Goal: Information Seeking & Learning: Learn about a topic

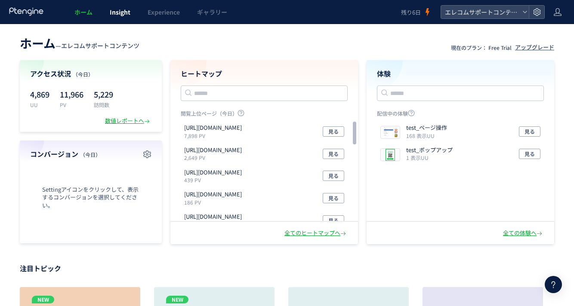
click at [116, 17] on link "Insight" at bounding box center [120, 12] width 38 height 24
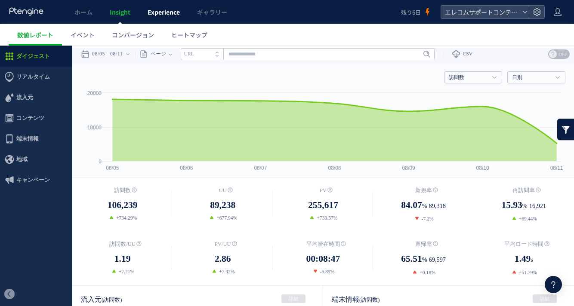
click at [160, 14] on span "Experience" at bounding box center [164, 12] width 32 height 9
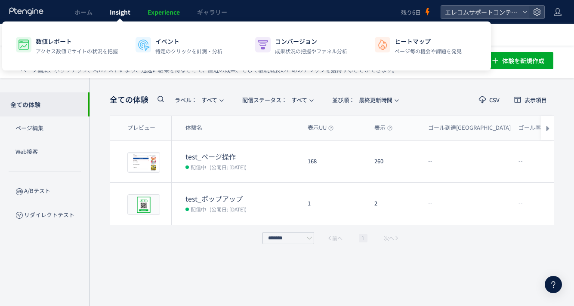
click at [123, 11] on span "Insight" at bounding box center [120, 12] width 21 height 9
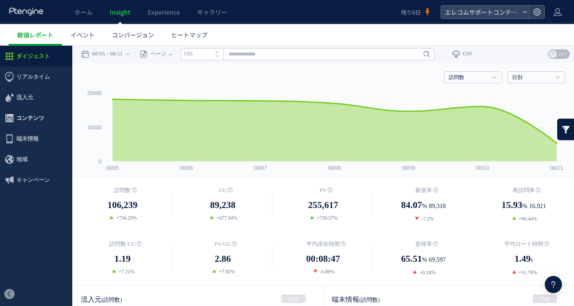
click at [52, 117] on span "コンテンツ" at bounding box center [36, 118] width 72 height 21
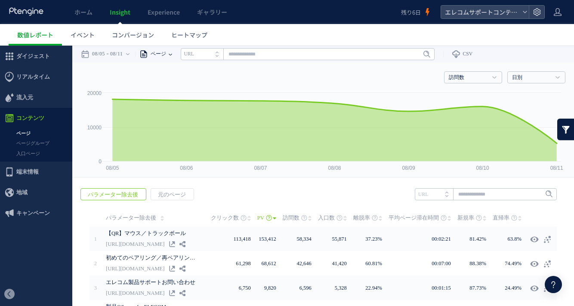
click at [165, 54] on span "ページ" at bounding box center [157, 54] width 18 height 17
click at [173, 85] on li "ページグループ" at bounding box center [170, 86] width 50 height 11
click at [236, 54] on input "text" at bounding box center [328, 54] width 254 height 12
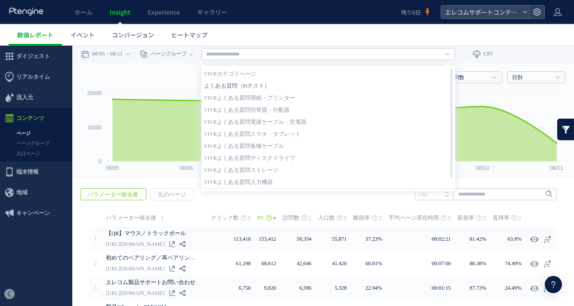
click at [251, 85] on link "よくある質問（Ptテスト）" at bounding box center [328, 85] width 249 height 11
type input "**********"
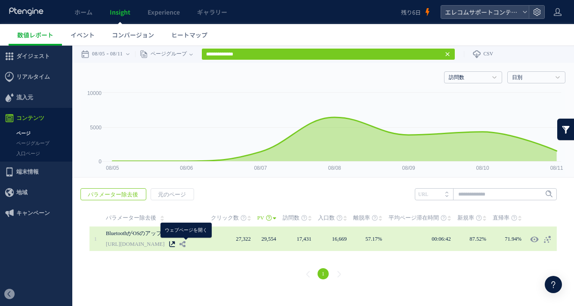
click at [175, 244] on use at bounding box center [172, 244] width 6 height 6
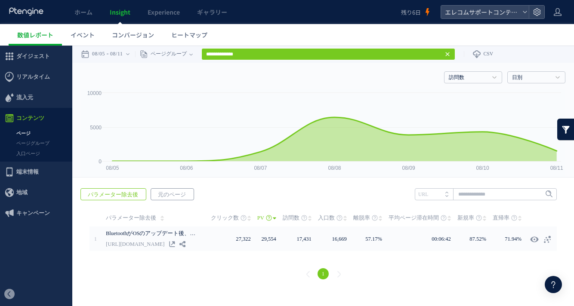
click at [168, 197] on span "元のページ" at bounding box center [172, 195] width 42 height 12
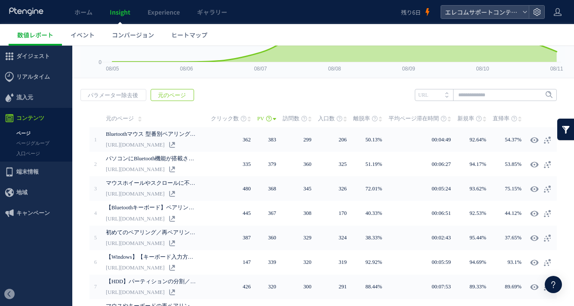
scroll to position [115, 0]
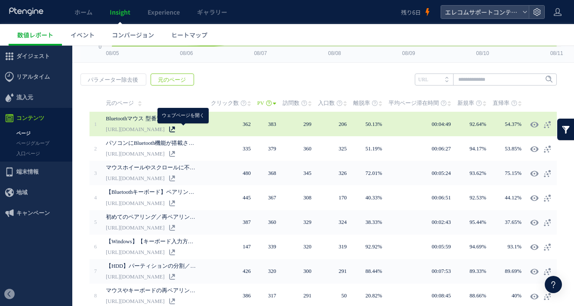
click at [175, 131] on icon at bounding box center [172, 130] width 6 height 6
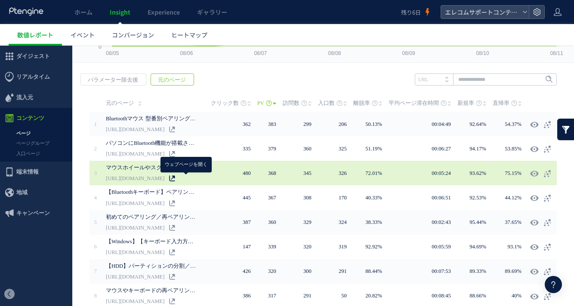
click at [175, 179] on icon at bounding box center [172, 179] width 6 height 6
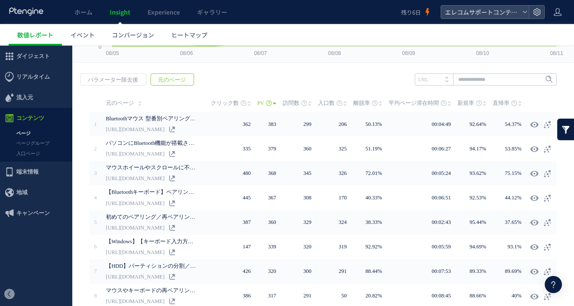
click at [560, 129] on link at bounding box center [565, 130] width 17 height 22
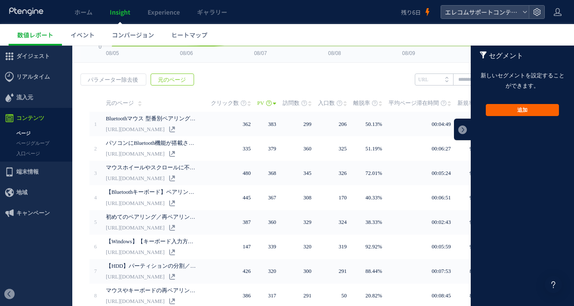
click at [528, 109] on button "追加" at bounding box center [522, 110] width 73 height 12
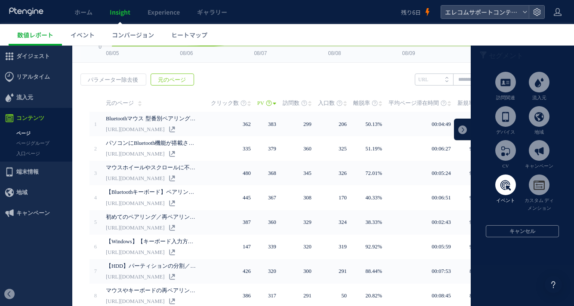
click at [514, 191] on span at bounding box center [505, 185] width 21 height 21
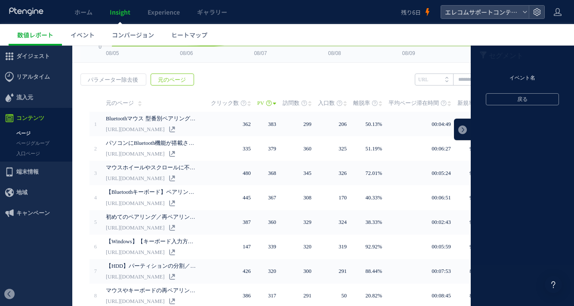
click at [526, 76] on li "イベント名" at bounding box center [522, 78] width 103 height 13
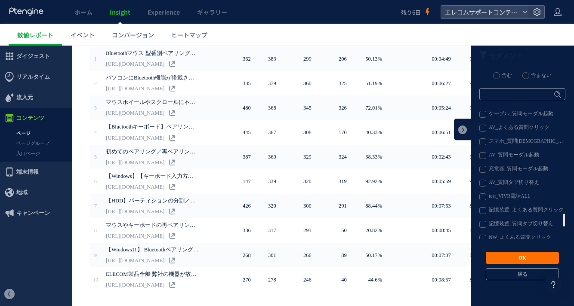
scroll to position [1116, 0]
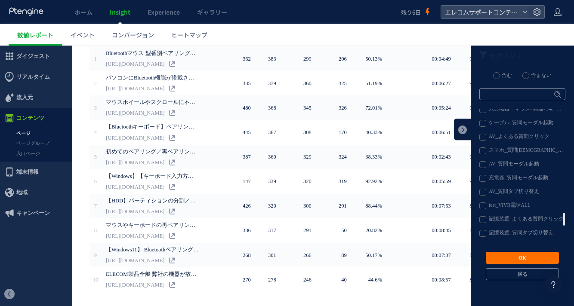
click at [525, 209] on label "test_VIVR電話ALL" at bounding box center [521, 206] width 85 height 7
click at [529, 259] on button "OK" at bounding box center [522, 258] width 73 height 12
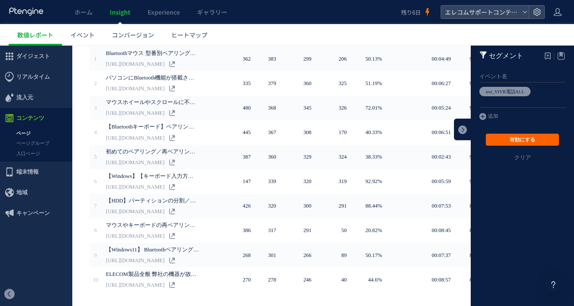
click at [517, 144] on button "有効にする" at bounding box center [522, 140] width 73 height 12
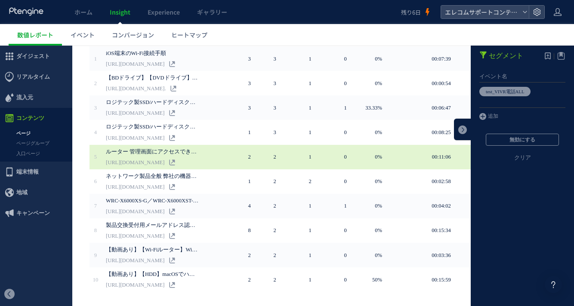
scroll to position [0, 0]
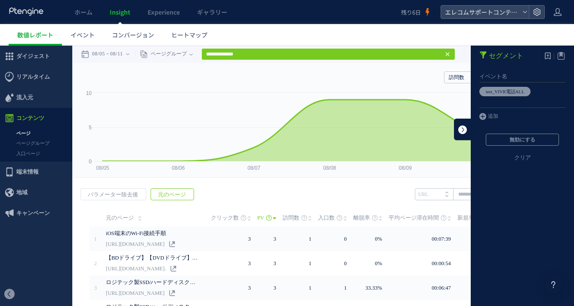
click at [460, 128] on link at bounding box center [462, 130] width 17 height 22
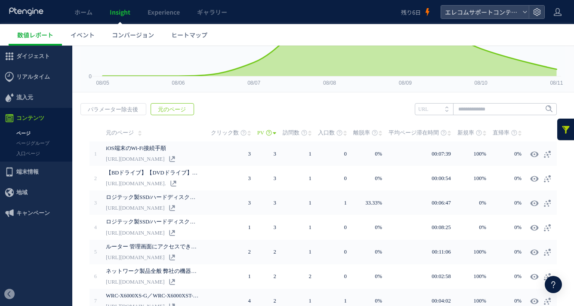
scroll to position [115, 0]
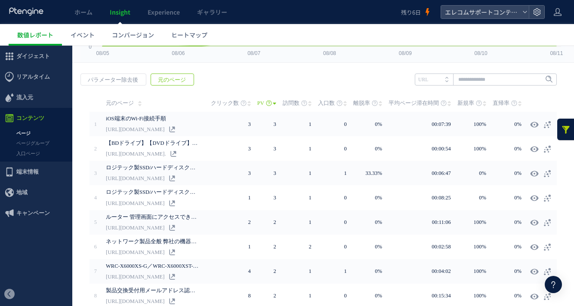
click at [312, 103] on icon at bounding box center [309, 103] width 3 height 7
click at [311, 102] on link "訪問数" at bounding box center [297, 103] width 29 height 17
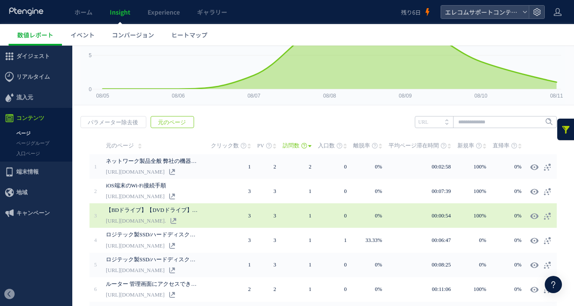
scroll to position [78, 0]
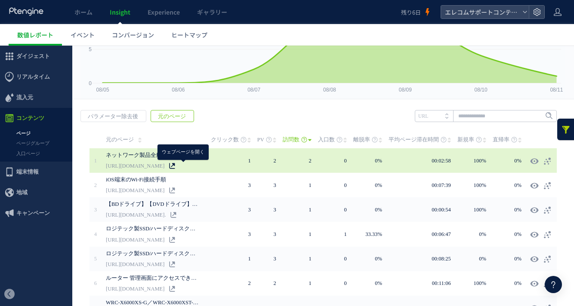
click at [175, 165] on icon at bounding box center [172, 166] width 6 height 6
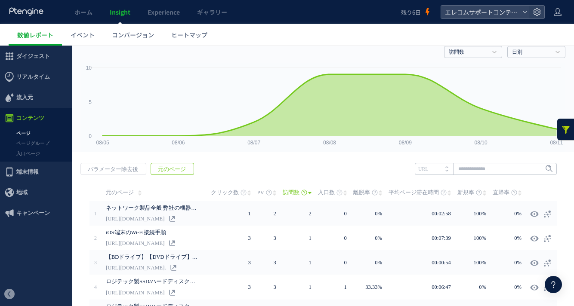
scroll to position [0, 0]
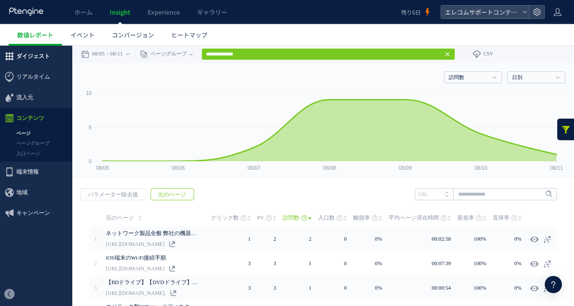
click at [54, 63] on span "ダイジェスト" at bounding box center [36, 56] width 72 height 21
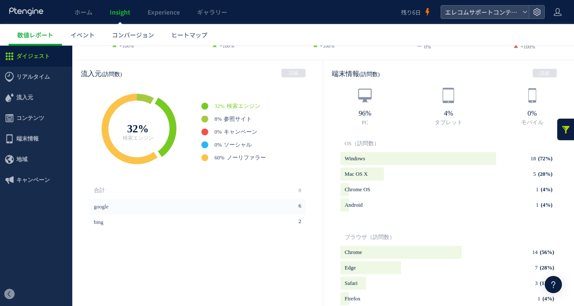
scroll to position [225, 0]
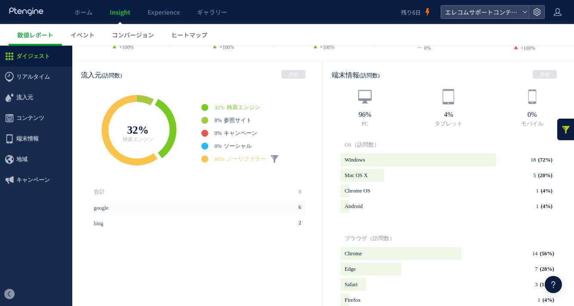
click at [252, 156] on span "ノーリファラー" at bounding box center [246, 159] width 39 height 6
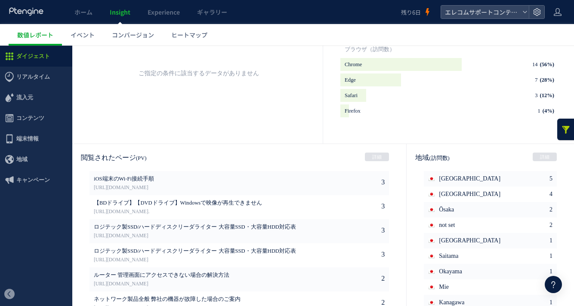
scroll to position [459, 0]
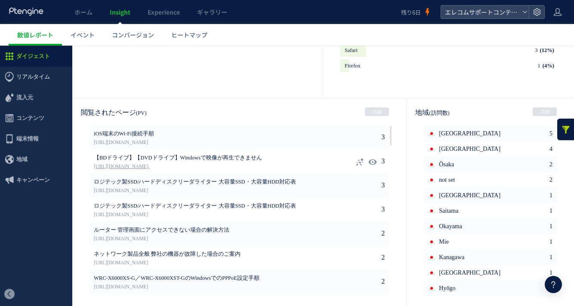
click at [256, 167] on link "[URL][DOMAIN_NAME]." at bounding box center [200, 167] width 213 height 8
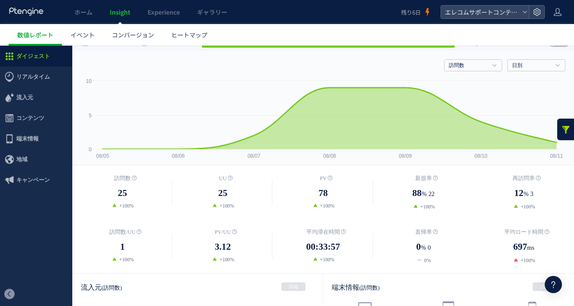
scroll to position [0, 0]
